Goal: Task Accomplishment & Management: Manage account settings

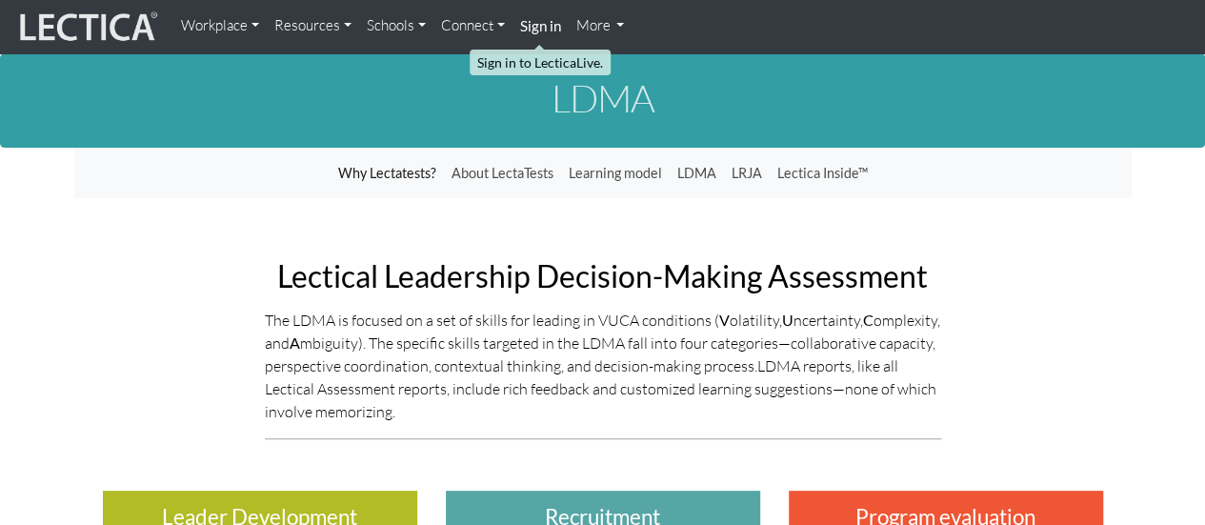
click at [533, 24] on strong "Sign in" at bounding box center [540, 25] width 41 height 17
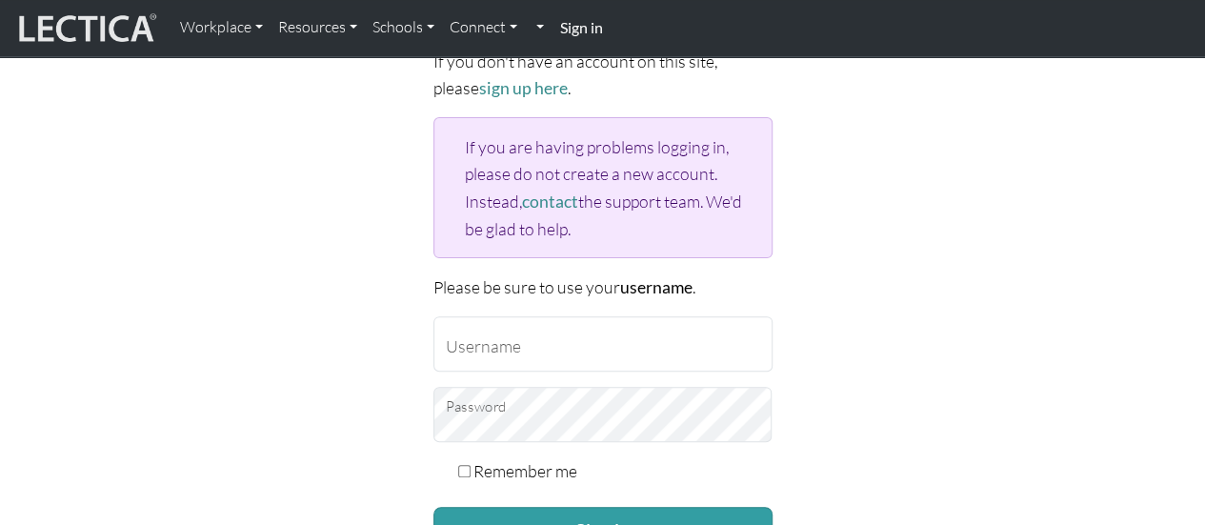
scroll to position [161, 0]
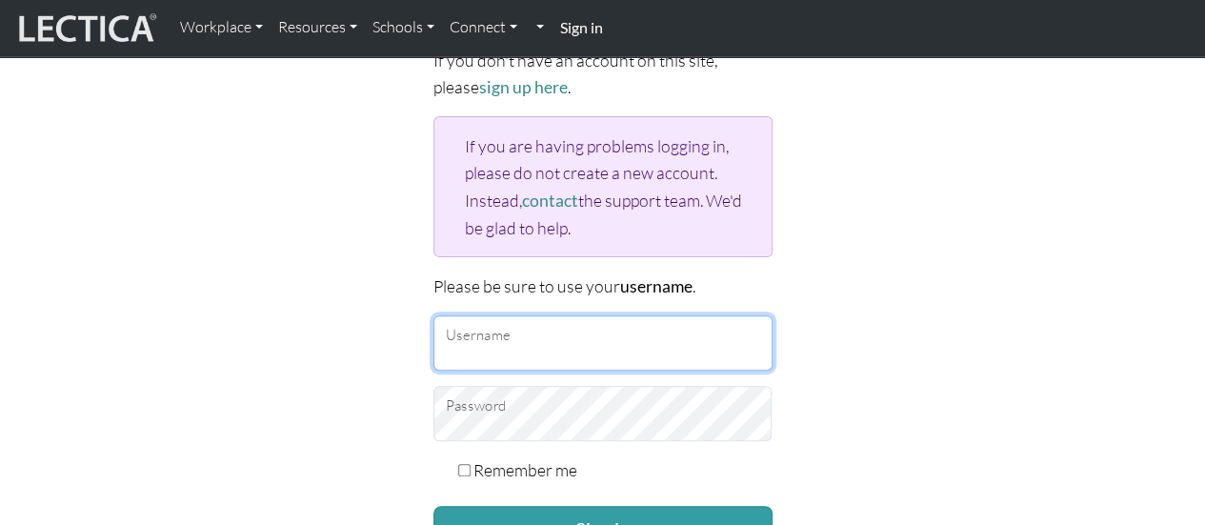
click at [558, 325] on input "Username" at bounding box center [602, 342] width 339 height 55
type input "jrrodriguez117@credithuman.com"
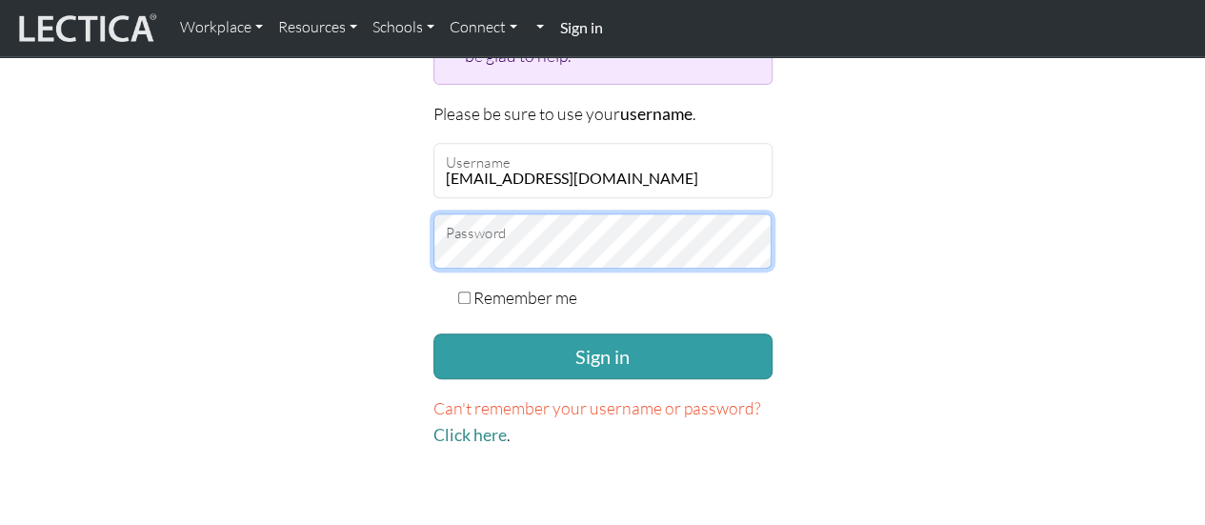
scroll to position [336, 0]
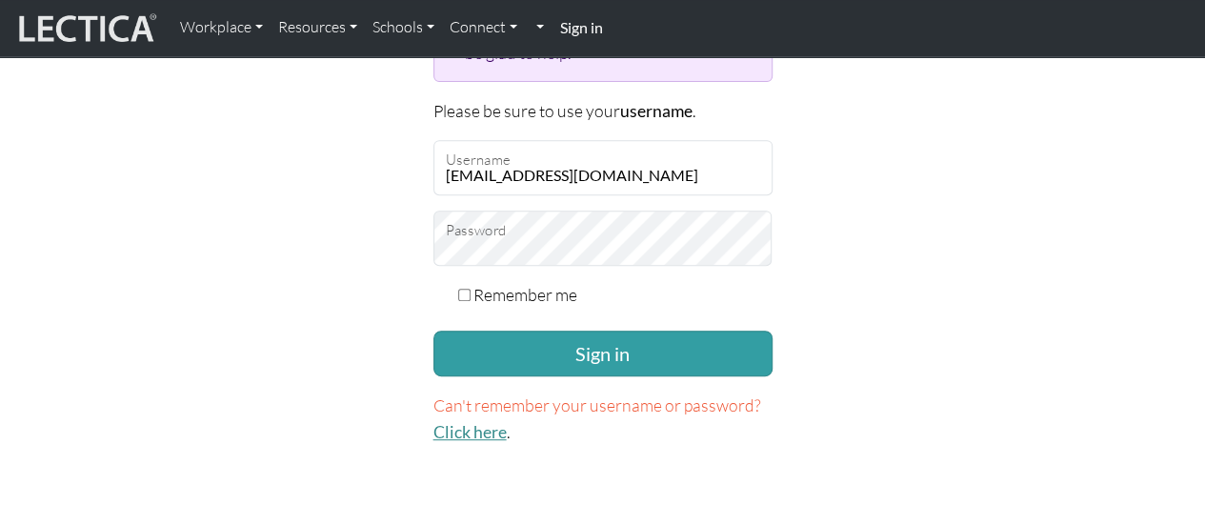
click at [470, 429] on link "Click here" at bounding box center [469, 432] width 73 height 20
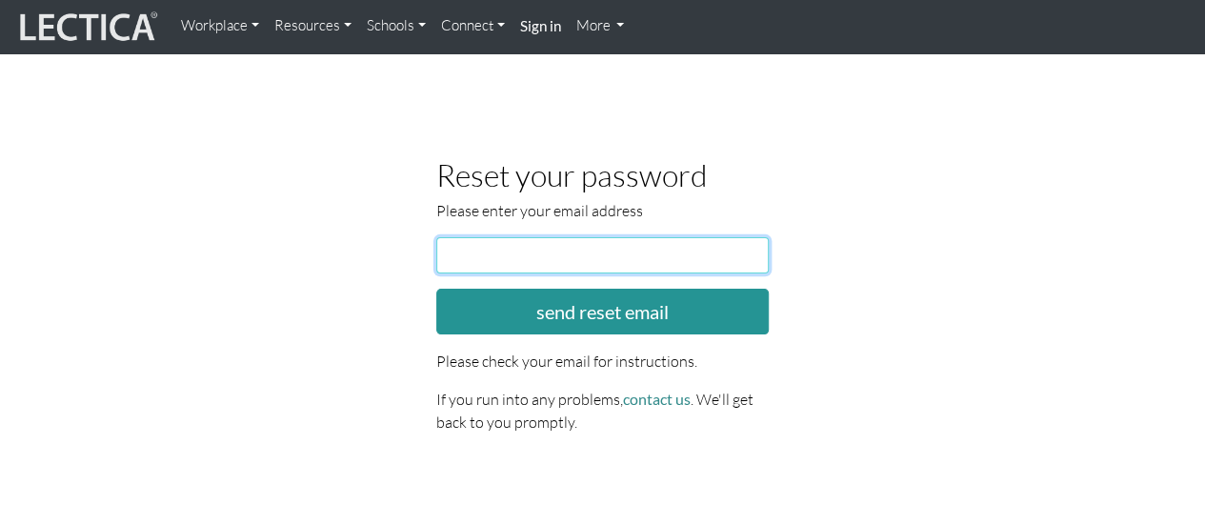
click at [507, 258] on input "email" at bounding box center [602, 255] width 333 height 36
type input "jrrodriguez117@credithuman.com"
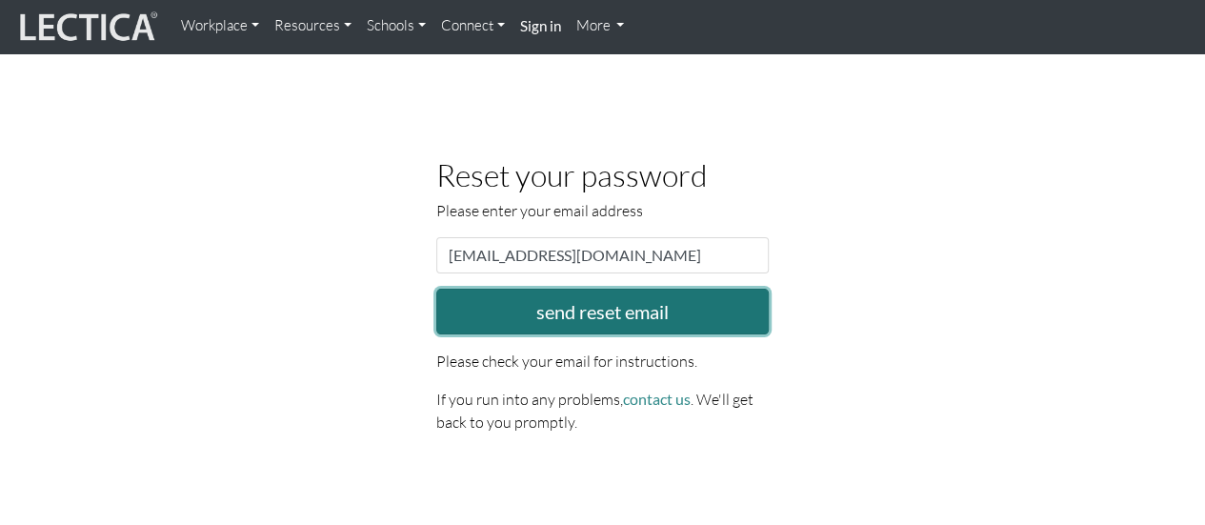
click at [558, 304] on button "send reset email" at bounding box center [602, 312] width 333 height 46
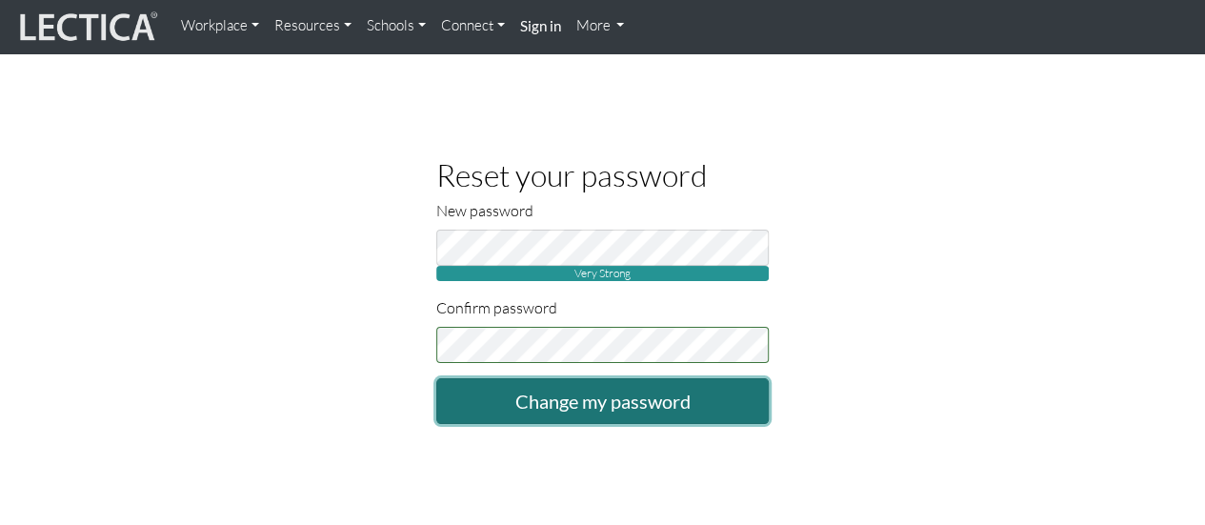
click at [537, 405] on input "Change my password" at bounding box center [602, 401] width 333 height 46
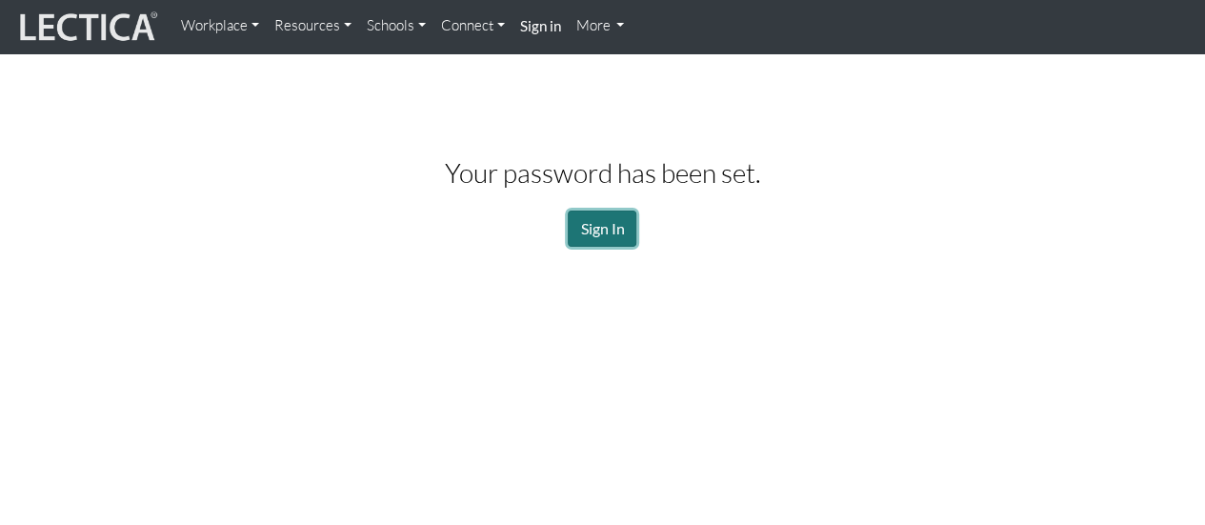
click at [600, 228] on link "Sign In" at bounding box center [602, 228] width 69 height 36
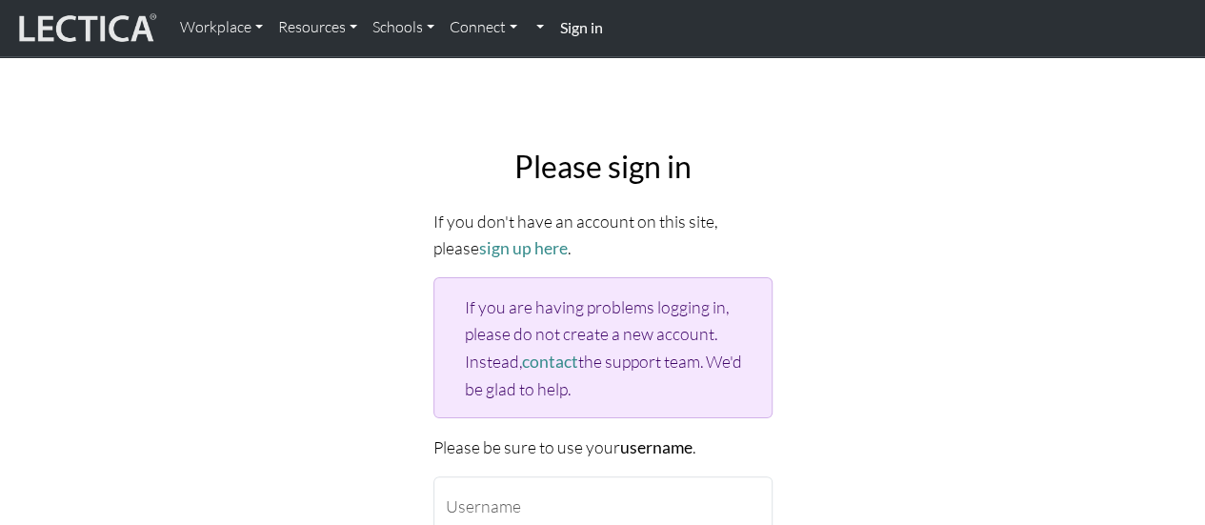
scroll to position [230, 0]
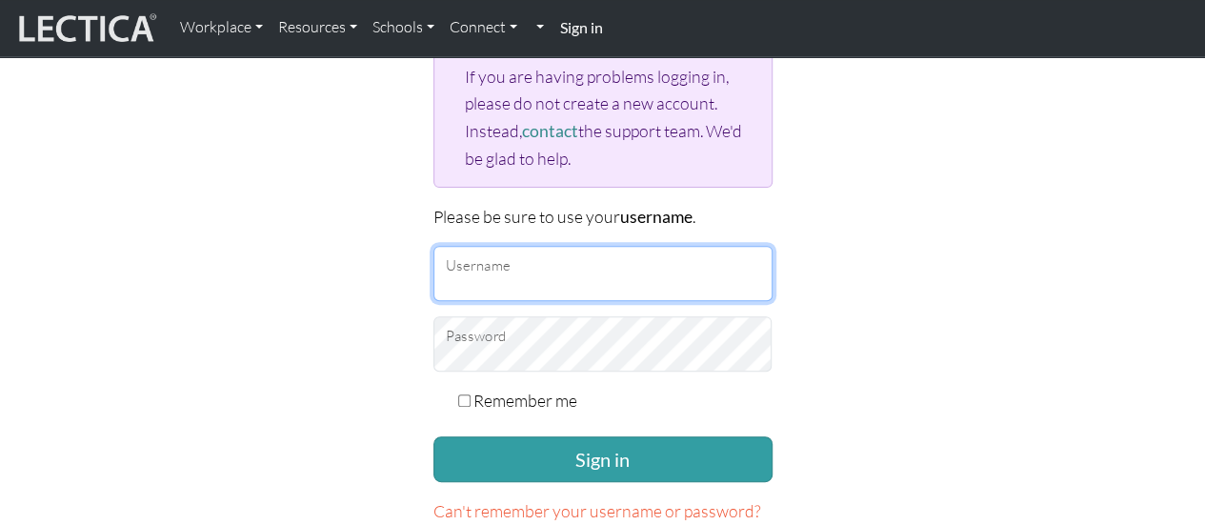
type input "jrrodriguez117@credithuman.com"
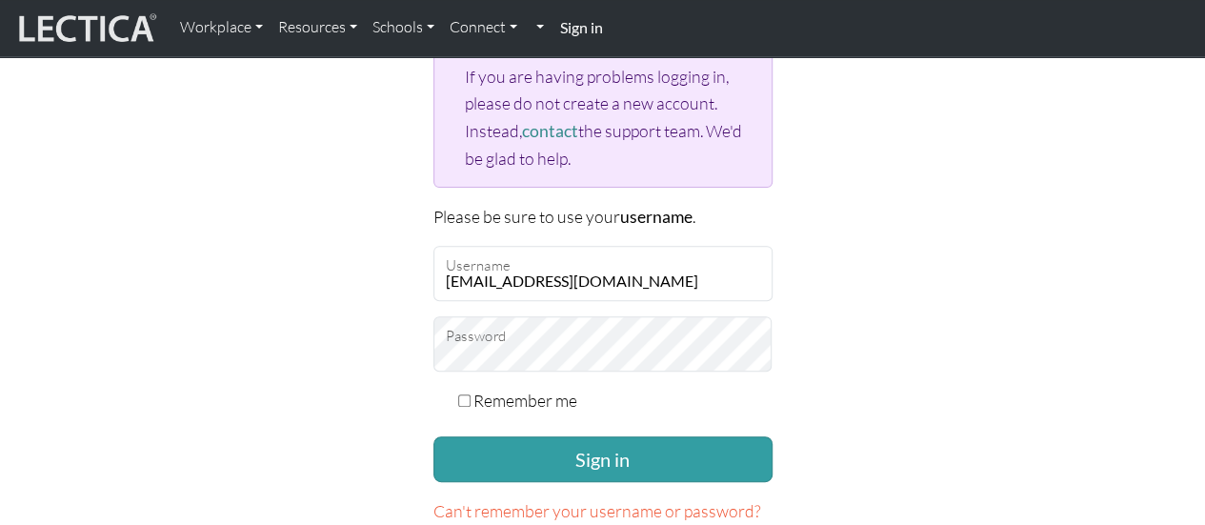
click at [465, 394] on input "Remember me" at bounding box center [464, 400] width 12 height 12
checkbox input "true"
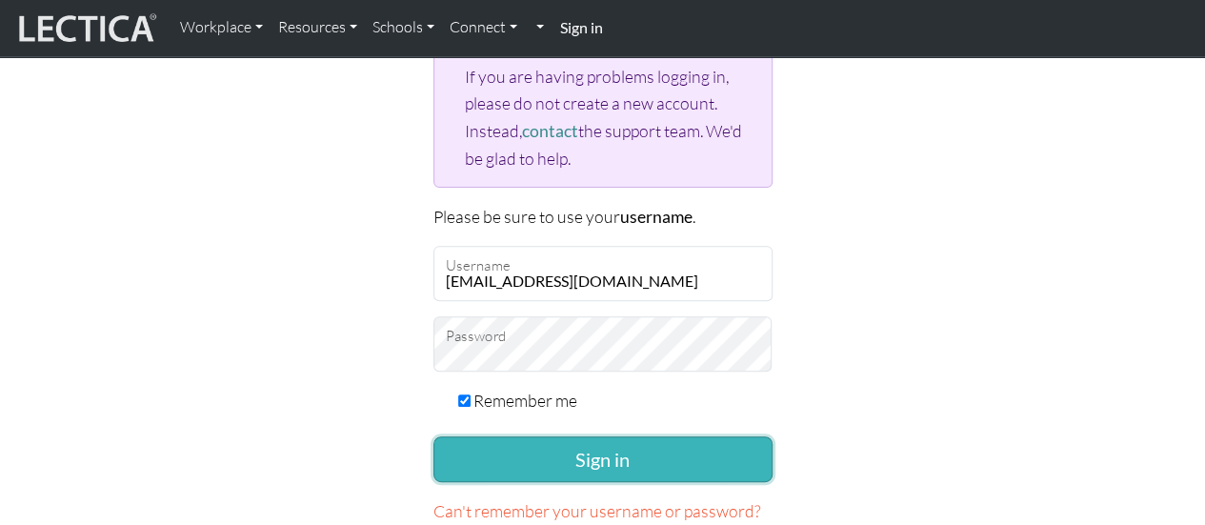
click at [529, 450] on button "Sign in" at bounding box center [602, 459] width 339 height 46
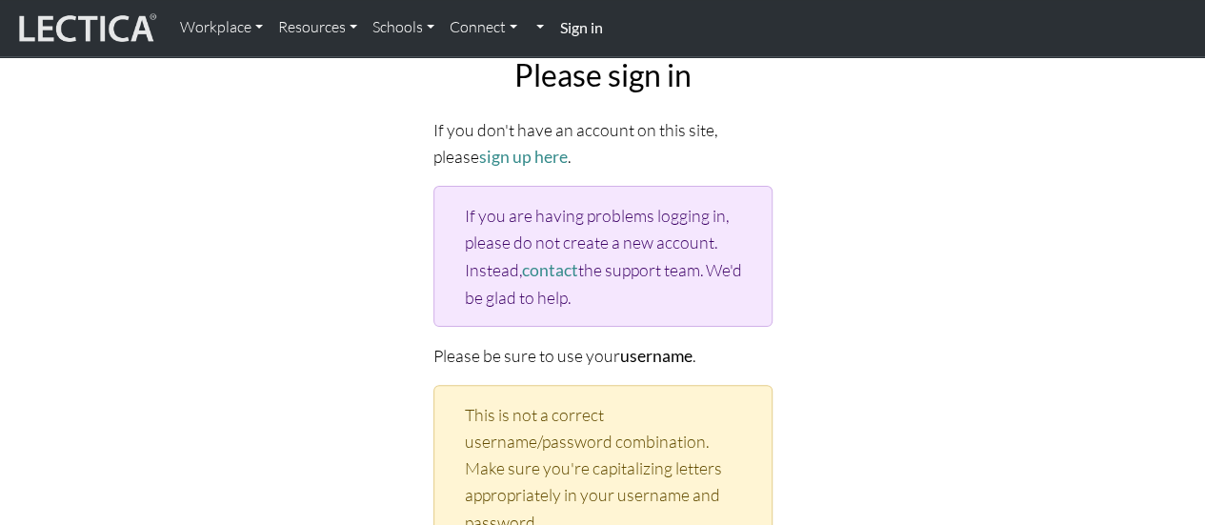
scroll to position [92, 0]
click at [919, 277] on div "Please sign in If you don't have an account on this site, please sign up here .…" at bounding box center [603, 464] width 1086 height 847
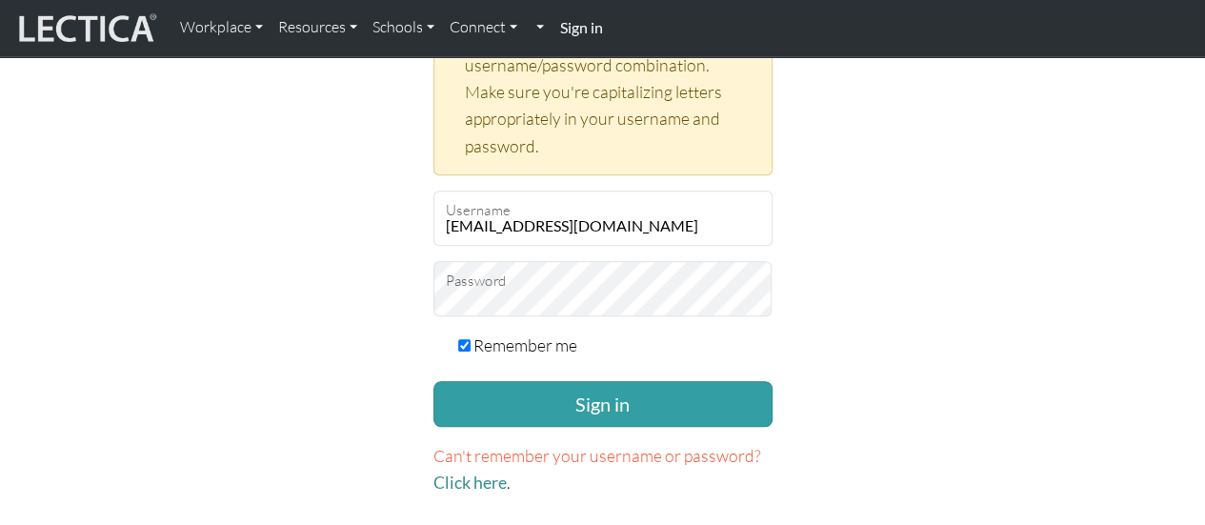
scroll to position [469, 0]
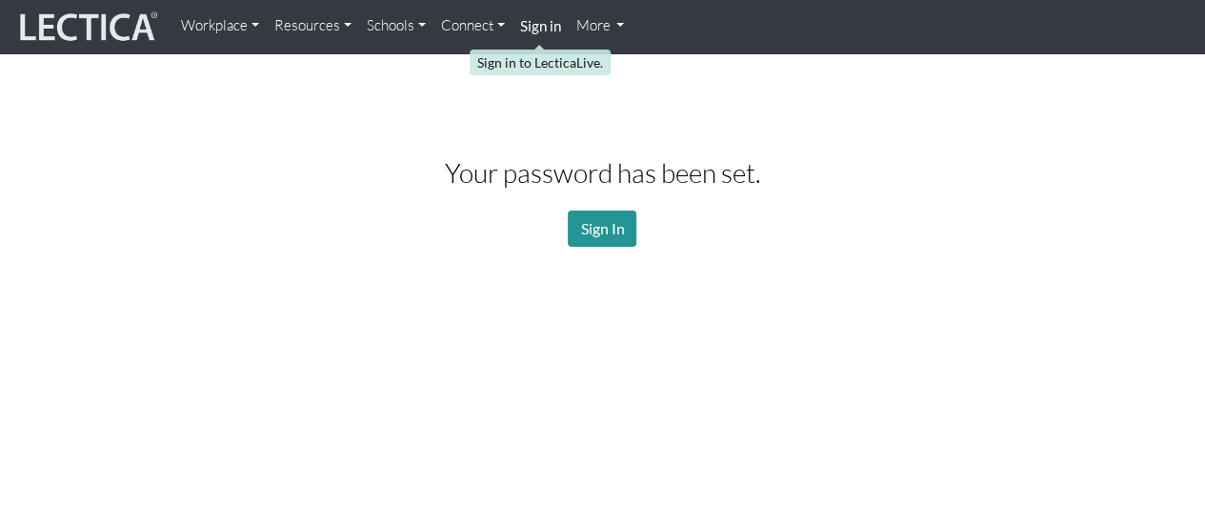
click at [540, 28] on strong "Sign in" at bounding box center [540, 25] width 41 height 17
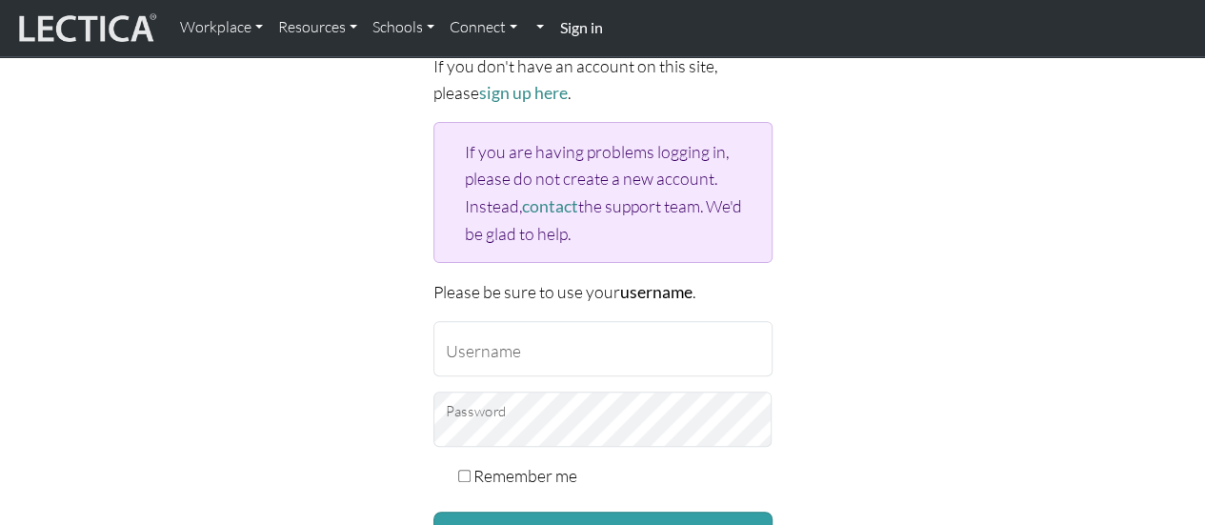
scroll to position [156, 0]
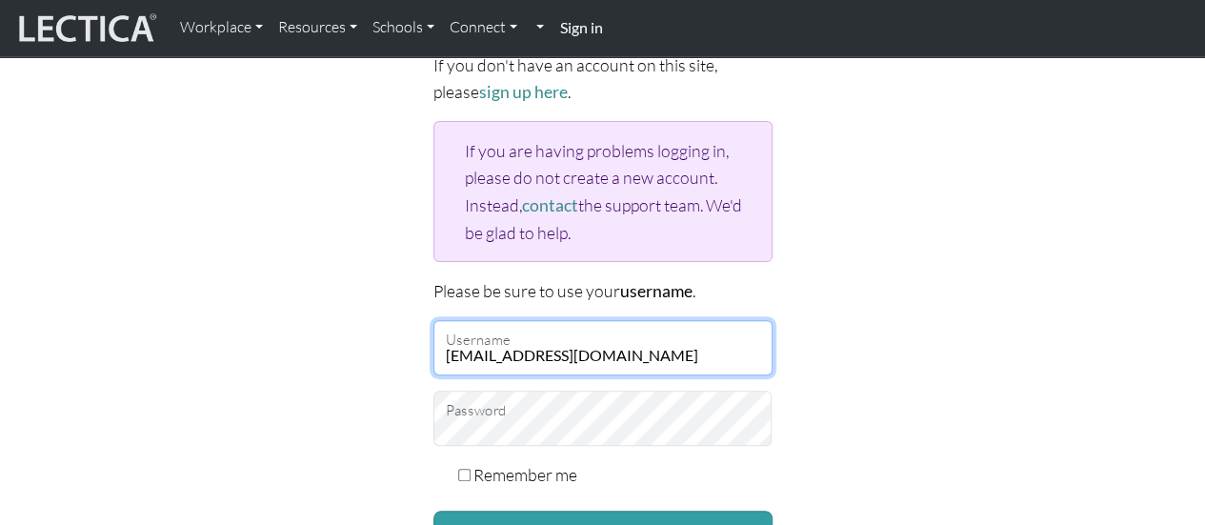
click at [674, 355] on input "jrrodriguez117@credithuman.com" at bounding box center [602, 347] width 339 height 55
click at [627, 338] on input "jrrodriguez117@credithuman.com" at bounding box center [602, 347] width 339 height 55
type input "jrrodri"
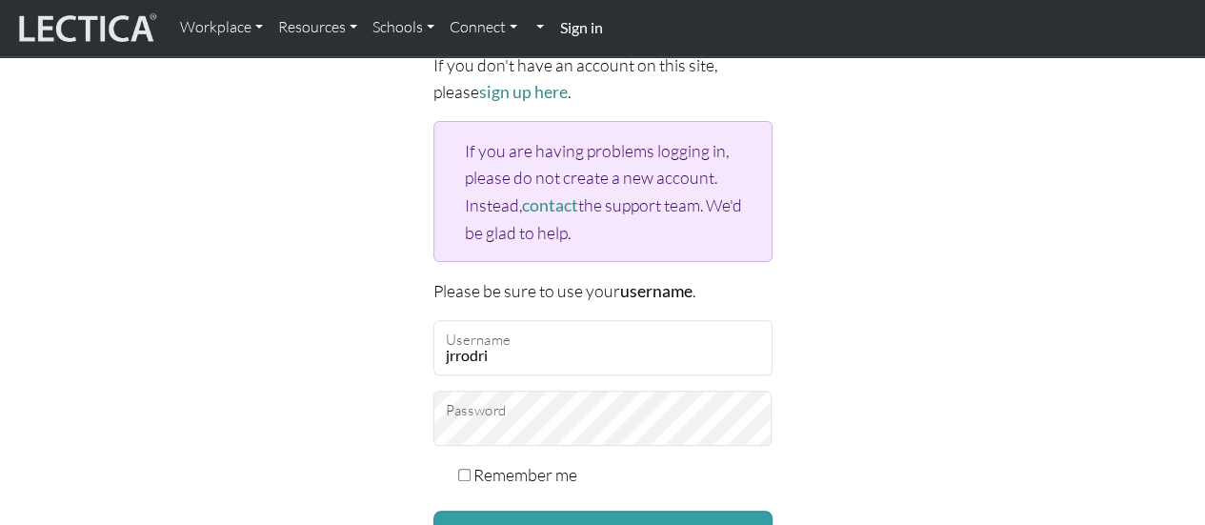
click at [979, 279] on div "Please sign in If you don't have an account on this site, please sign up here .…" at bounding box center [603, 309] width 1086 height 665
click at [468, 469] on input "Remember me" at bounding box center [464, 475] width 12 height 12
checkbox input "true"
click at [531, 510] on button "Sign in" at bounding box center [602, 533] width 339 height 46
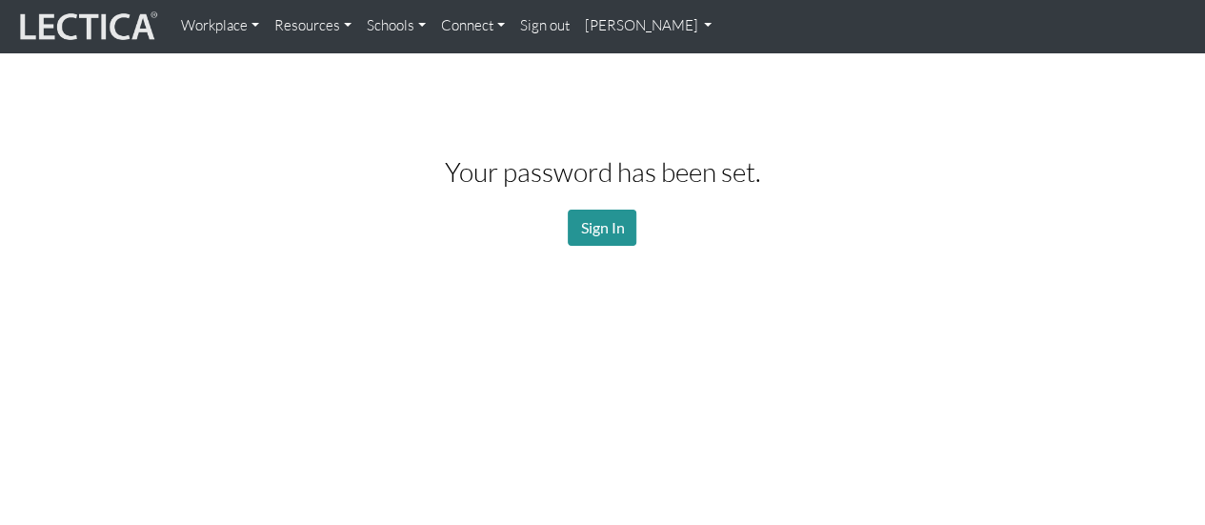
click at [560, 224] on p "Sign In" at bounding box center [602, 228] width 333 height 36
click at [581, 225] on link "Sign In" at bounding box center [602, 228] width 69 height 36
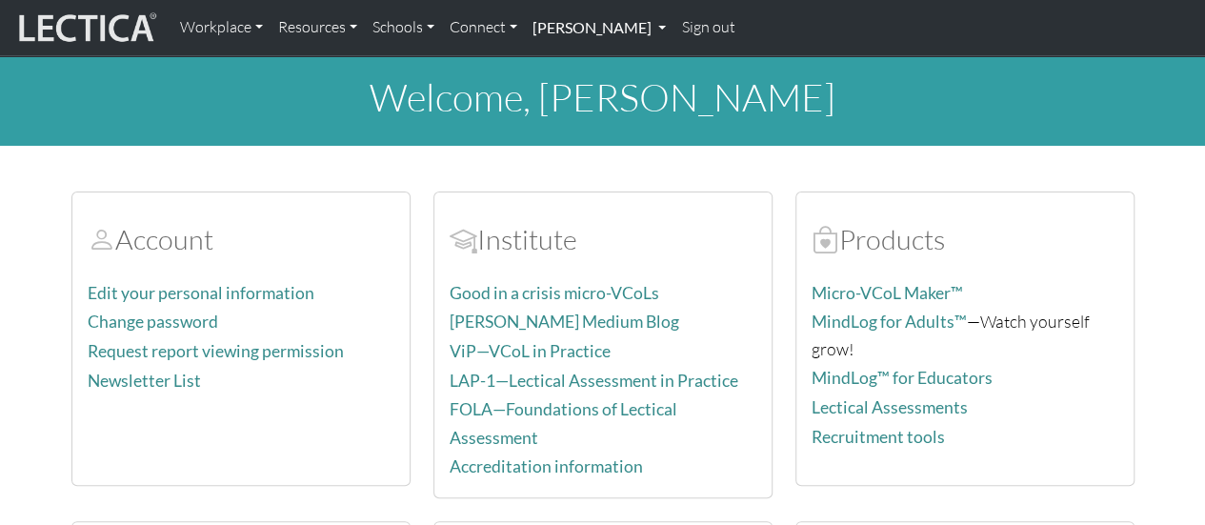
click at [634, 17] on link "[PERSON_NAME]" at bounding box center [599, 28] width 149 height 40
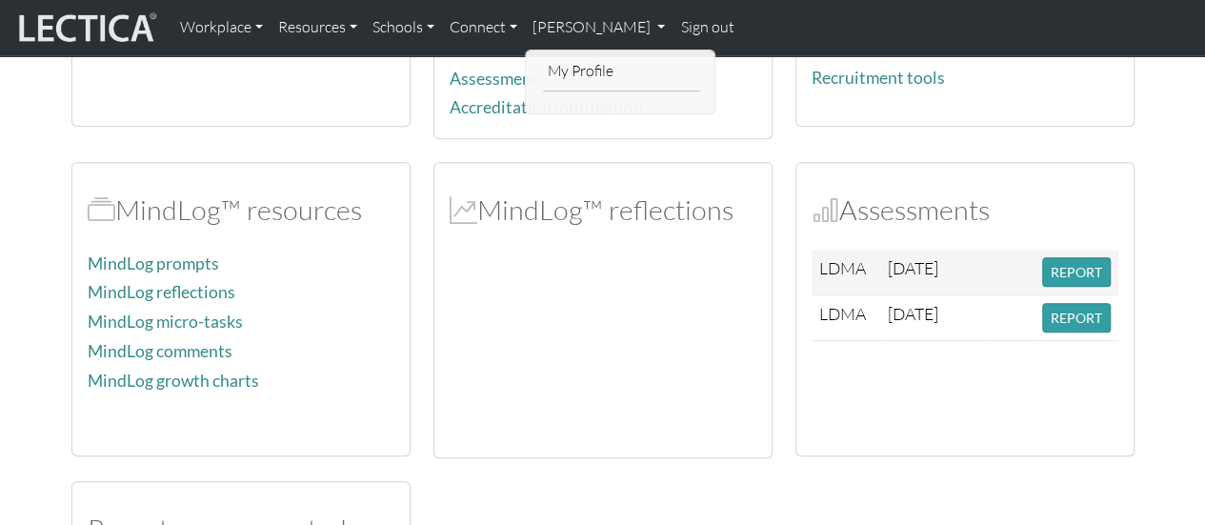
scroll to position [360, 0]
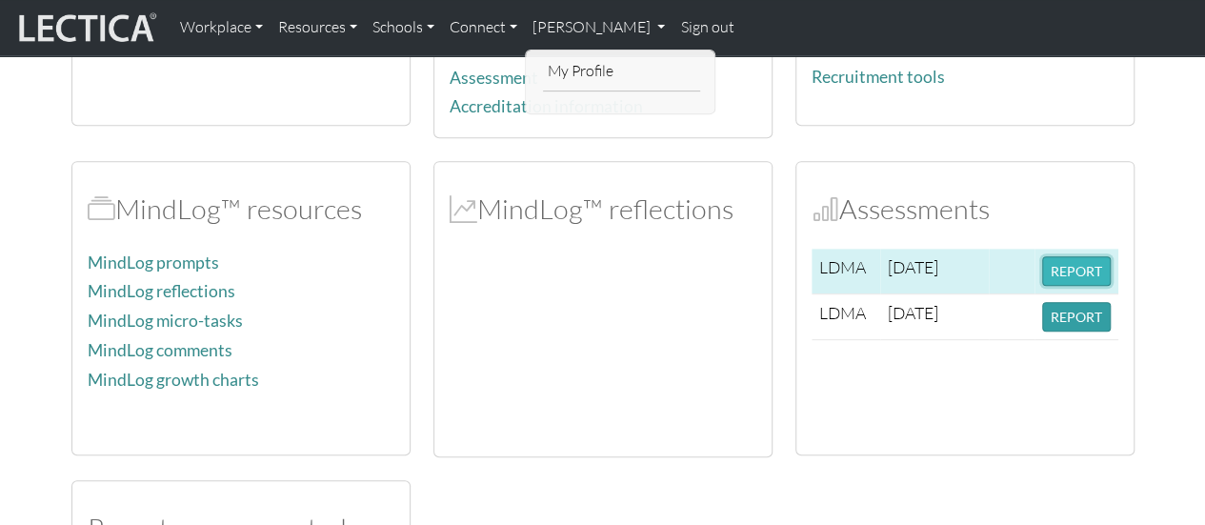
click at [1085, 256] on button "REPORT" at bounding box center [1076, 271] width 69 height 30
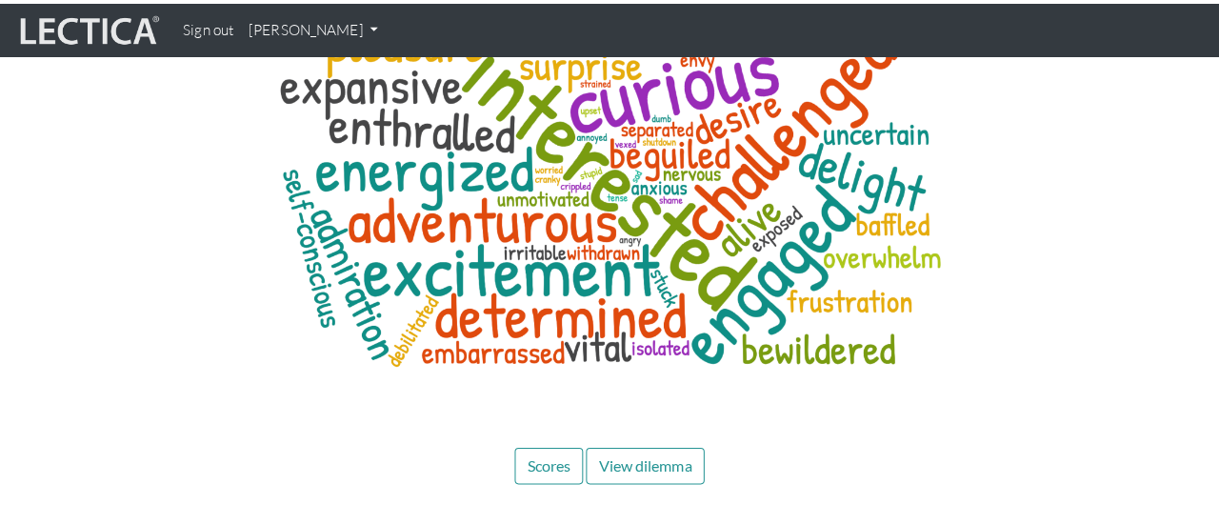
scroll to position [8828, 0]
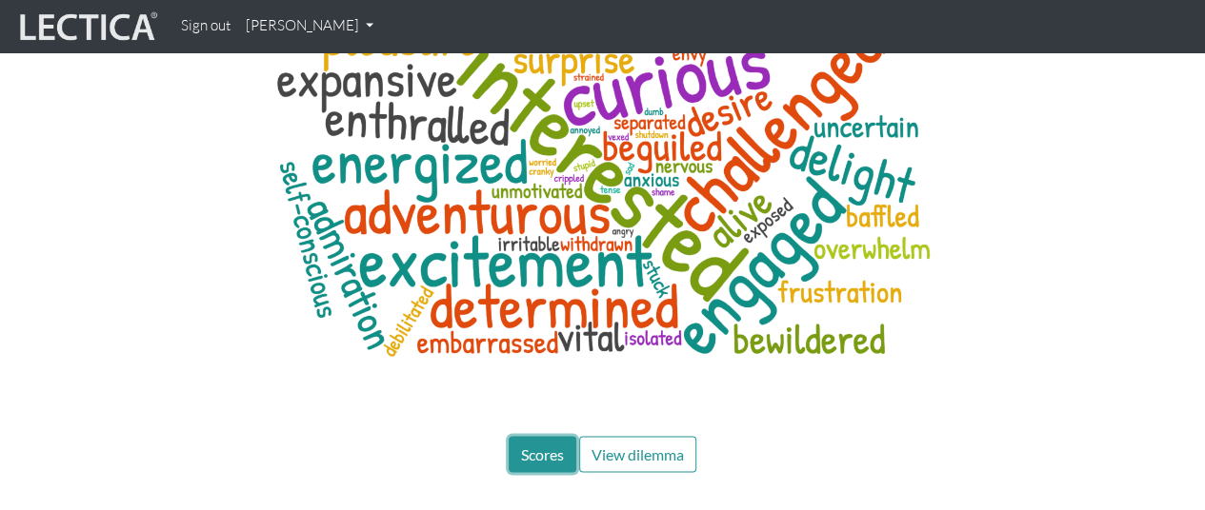
click at [560, 436] on button "Scores" at bounding box center [543, 454] width 68 height 36
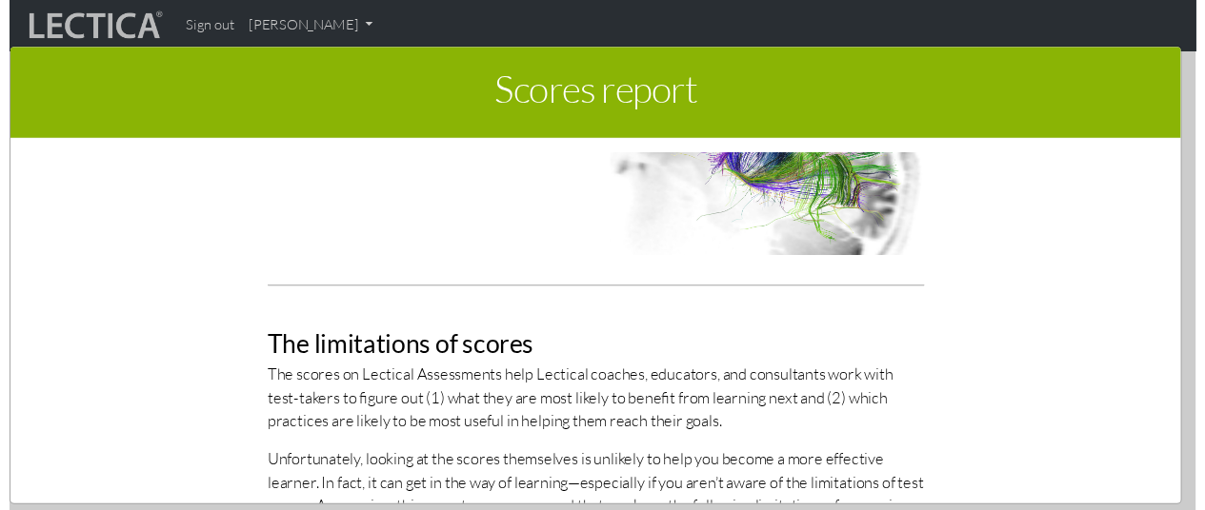
scroll to position [0, 0]
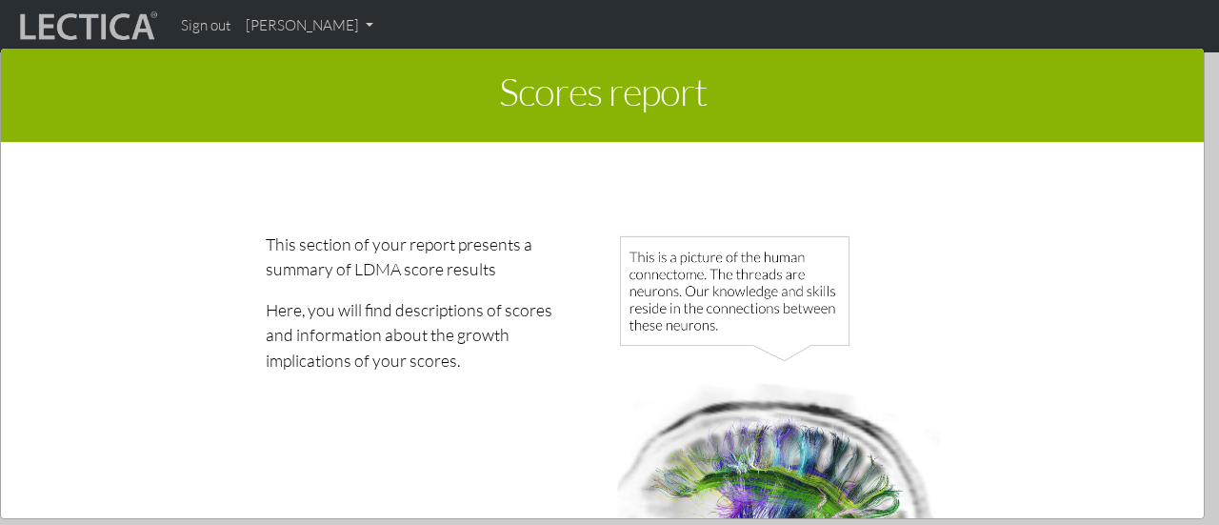
click at [1074, 38] on div "Scores report × This section of your report presents a summary of LDMA score re…" at bounding box center [609, 281] width 1219 height 525
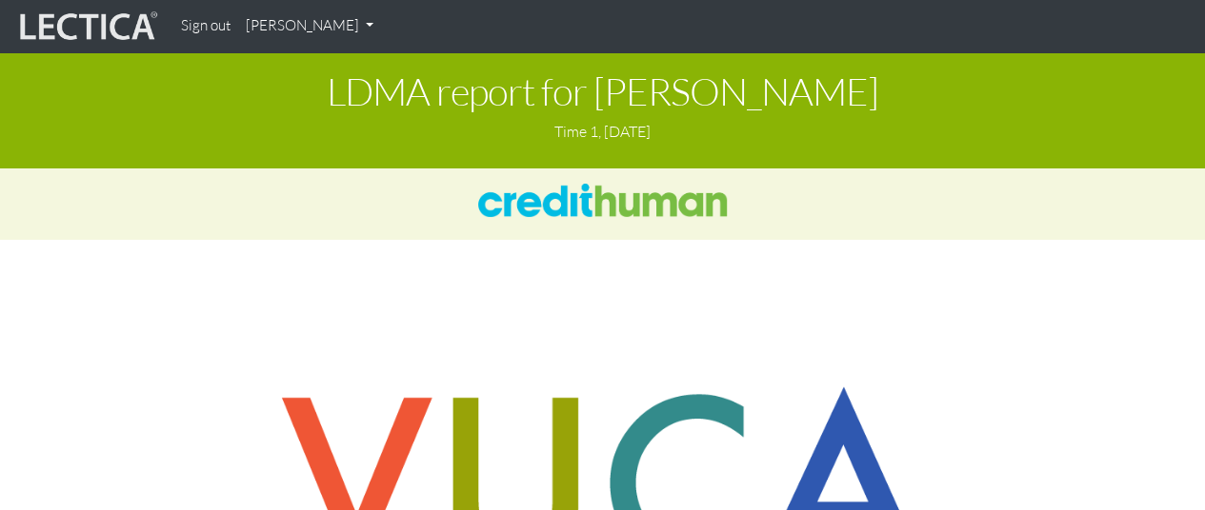
click at [310, 20] on link "[PERSON_NAME]" at bounding box center [309, 26] width 143 height 37
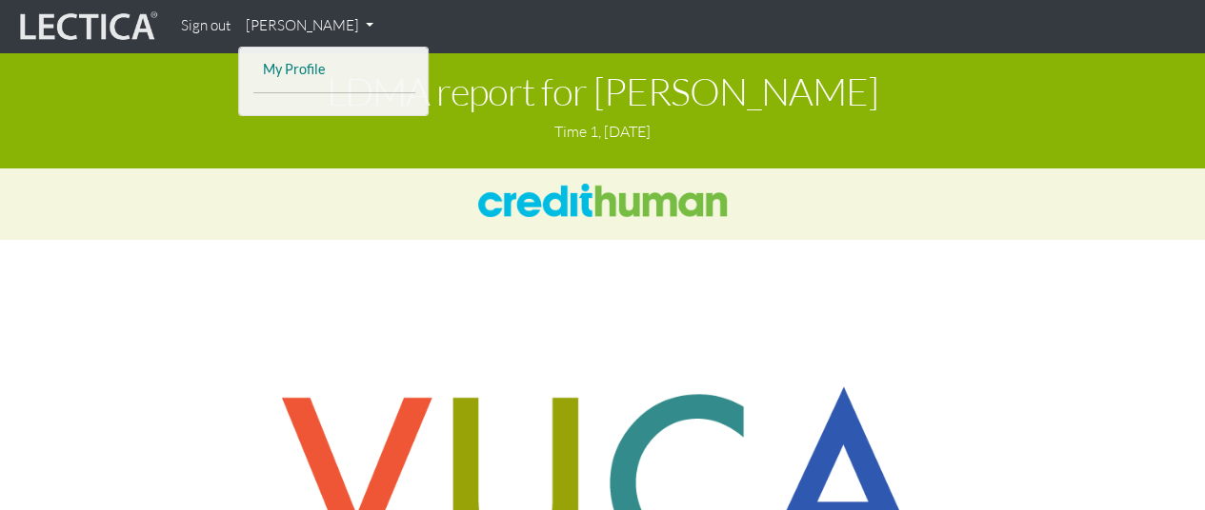
click at [276, 68] on link "My Profile" at bounding box center [334, 70] width 152 height 24
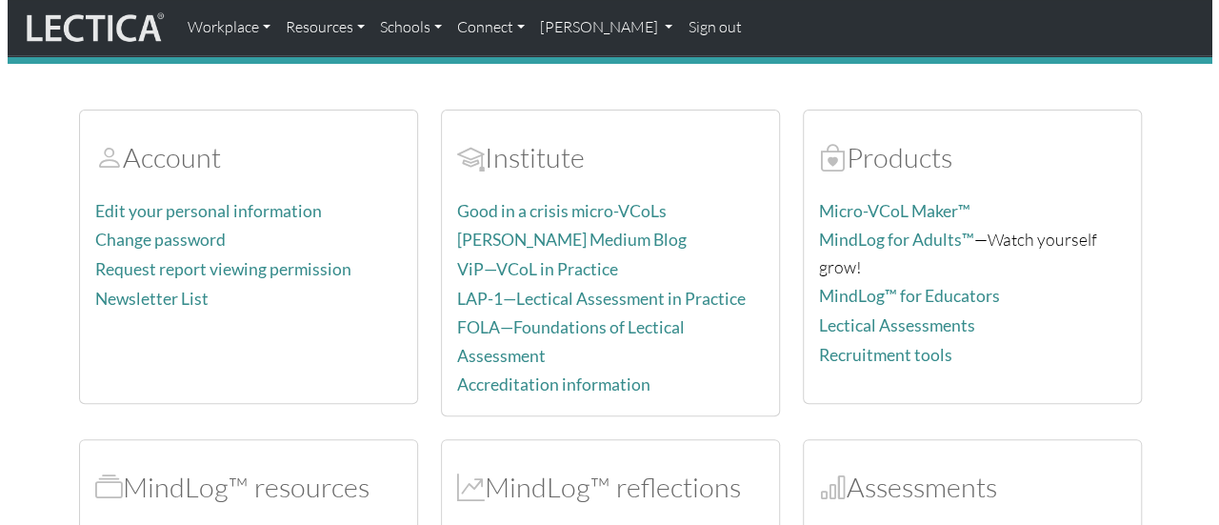
scroll to position [81, 0]
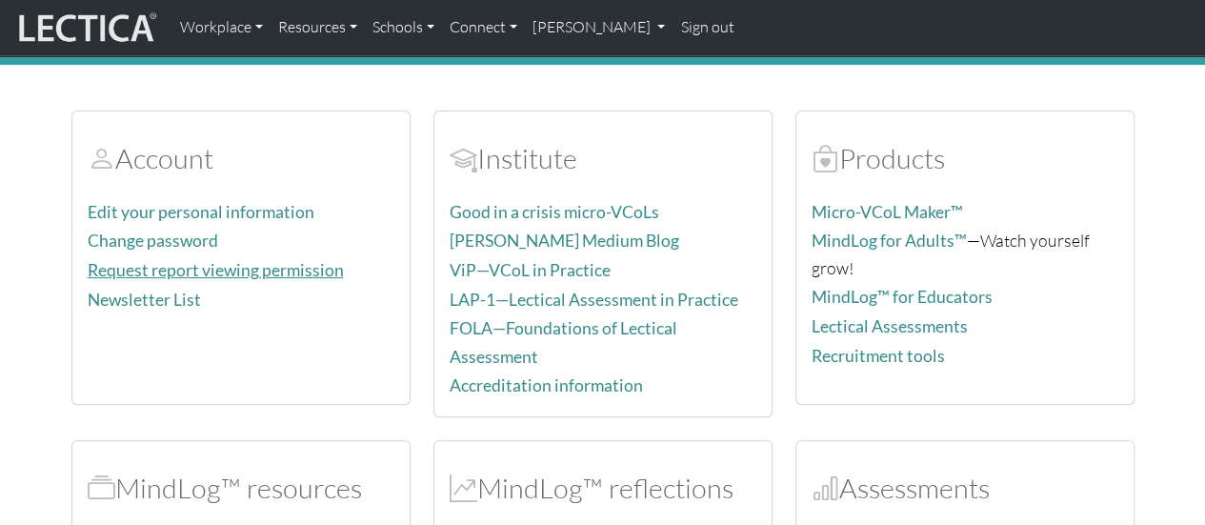
click at [246, 261] on link "Request report viewing permission" at bounding box center [216, 270] width 256 height 20
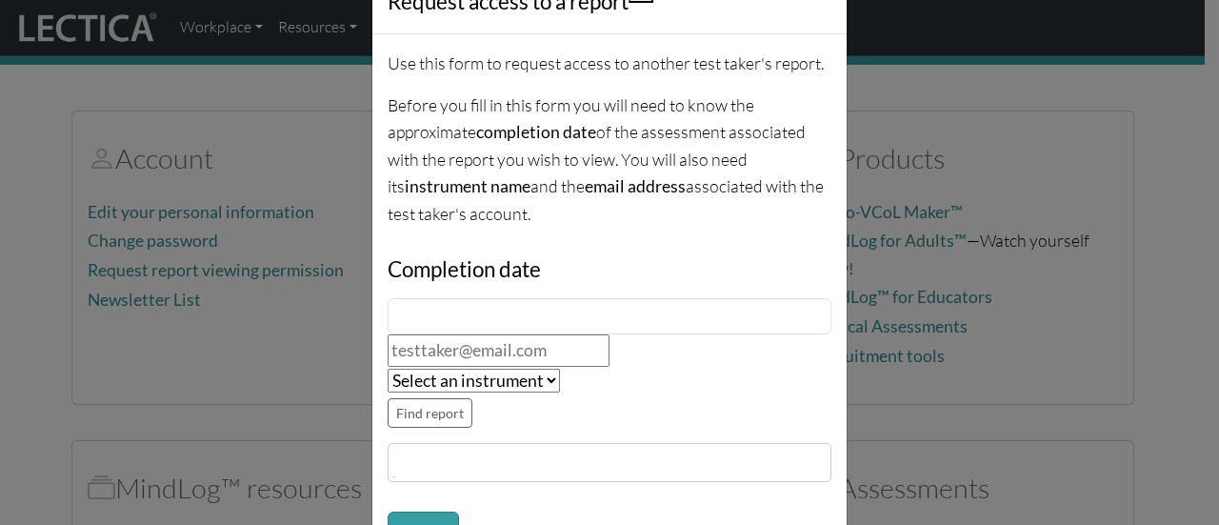
scroll to position [95, 0]
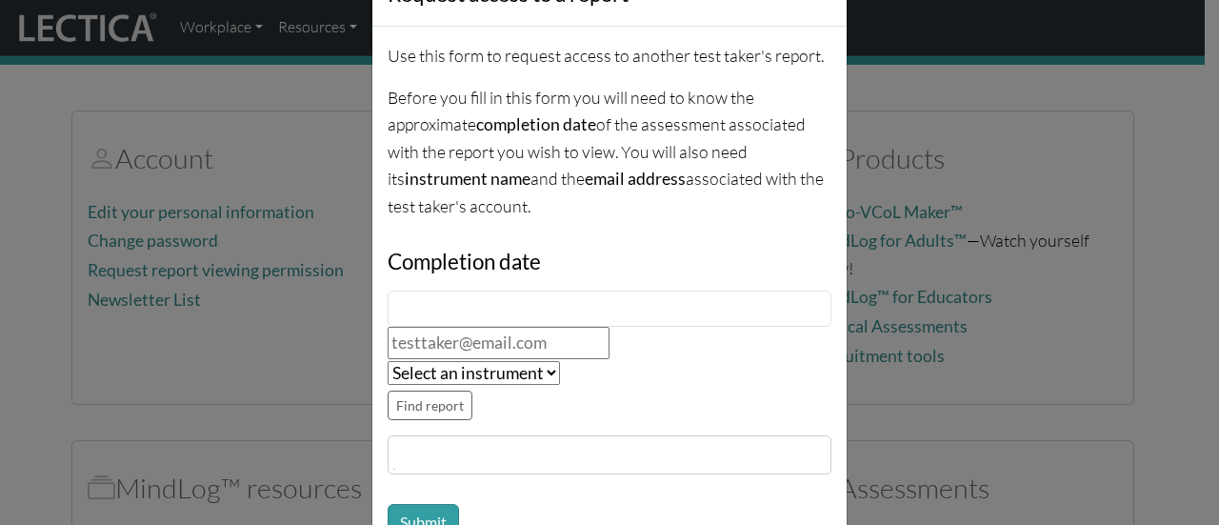
click at [493, 342] on input "text" at bounding box center [499, 343] width 222 height 32
click at [543, 370] on select "Select an instrument LRJA LDMA [PERSON_NAME] LDPA [GEOGRAPHIC_DATA] LMBE [GEOGR…" at bounding box center [474, 373] width 172 height 24
select select "2"
click at [388, 361] on select "Select an instrument LRJA LDMA [PERSON_NAME] LDPA [GEOGRAPHIC_DATA] LMBE [GEOGR…" at bounding box center [474, 373] width 172 height 24
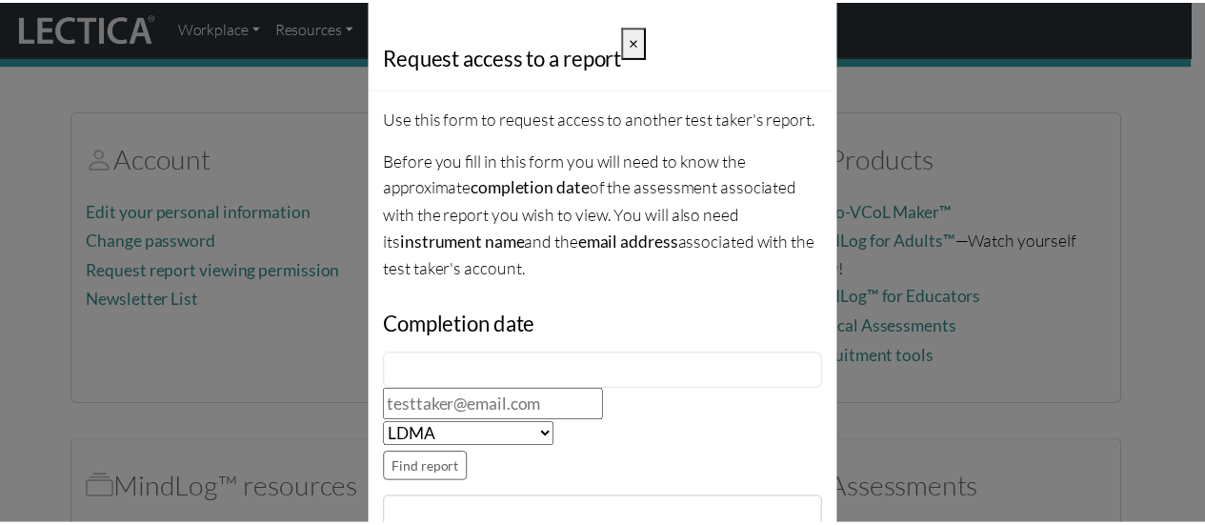
scroll to position [28, 0]
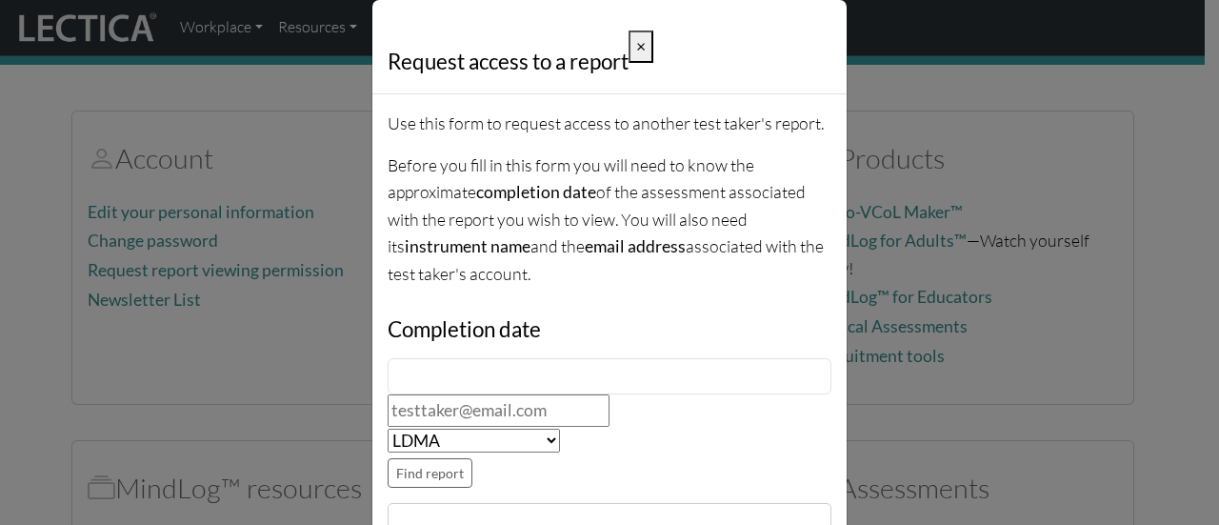
click at [636, 41] on span "×" at bounding box center [641, 46] width 10 height 20
click at [636, 54] on span "×" at bounding box center [641, 46] width 10 height 20
click at [956, 287] on div "Request access to a report × Use this form to request access to another test ta…" at bounding box center [609, 262] width 1219 height 525
